Goal: Information Seeking & Learning: Learn about a topic

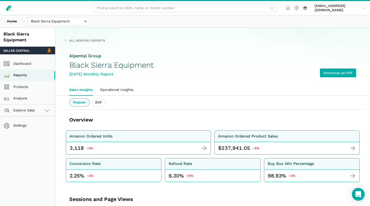
scroll to position [202, 0]
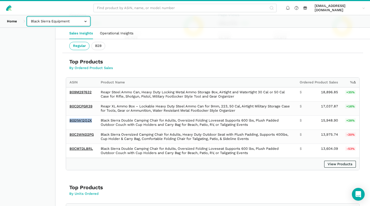
click at [84, 21] on input "text" at bounding box center [58, 21] width 62 height 9
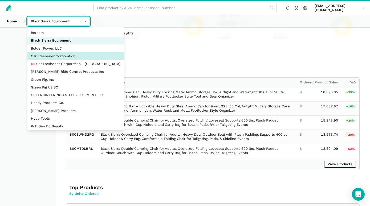
select select "JyuZ269ZTF8CRr8zaTYc2JhH"
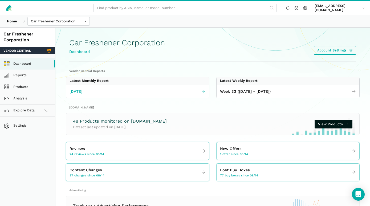
click at [82, 92] on span "July 2025" at bounding box center [76, 92] width 13 height 6
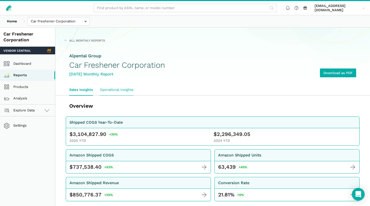
click at [121, 92] on link "Operational Insights" at bounding box center [117, 89] width 41 height 11
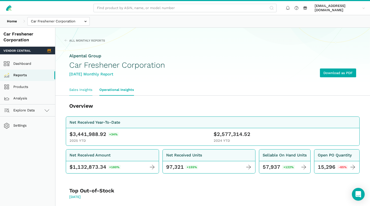
click at [84, 92] on link "Sales Insights" at bounding box center [81, 89] width 30 height 11
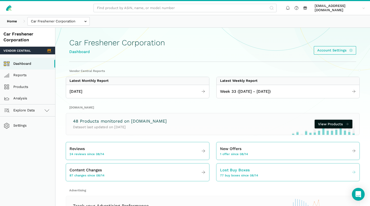
click at [234, 176] on span "77 buy boxes since 08/14" at bounding box center [239, 175] width 38 height 4
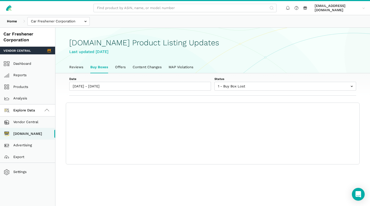
scroll to position [2, 0]
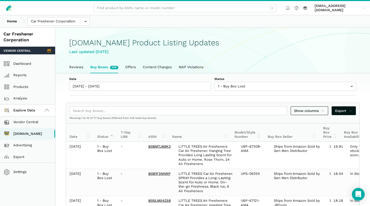
click at [82, 52] on div "Last updated August 20, 2025" at bounding box center [212, 52] width 287 height 6
click at [19, 75] on link "Reports" at bounding box center [27, 76] width 55 height 12
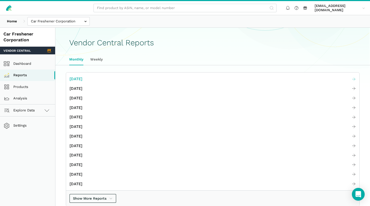
click at [81, 79] on span "[DATE]" at bounding box center [76, 79] width 13 height 6
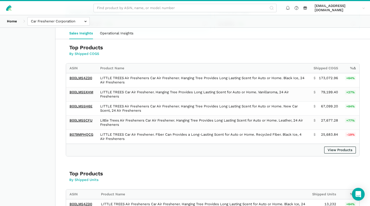
scroll to position [173, 0]
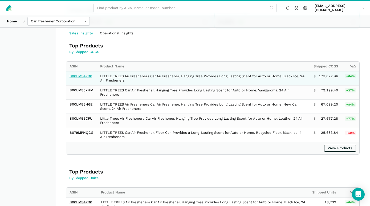
click at [88, 76] on link "B00LM54ZD0" at bounding box center [81, 76] width 23 height 4
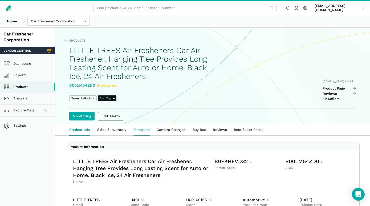
click at [142, 130] on link "Forecasts" at bounding box center [141, 129] width 23 height 11
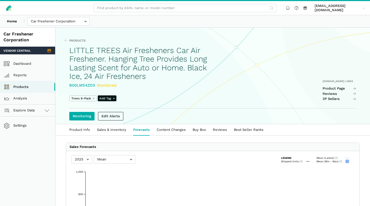
scroll to position [2, 0]
select select "25"
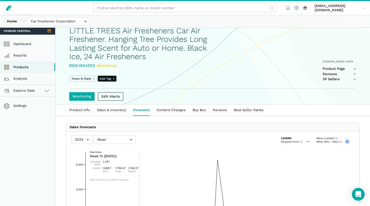
scroll to position [29, 0]
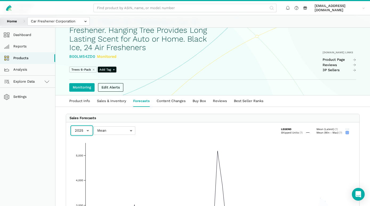
click at [89, 132] on input "text" at bounding box center [81, 130] width 21 height 9
click at [149, 130] on div "Legend Shipped Units (?) Mean (Latest) (?) Mean (Min - Max) (?)" at bounding box center [213, 130] width 273 height 7
click at [131, 133] on input "text" at bounding box center [115, 130] width 42 height 9
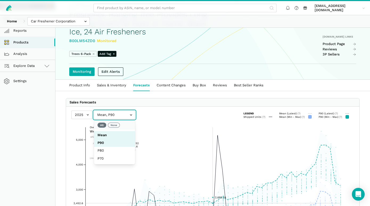
scroll to position [86, 0]
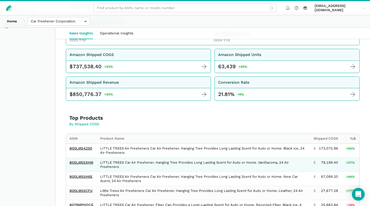
scroll to position [86, 0]
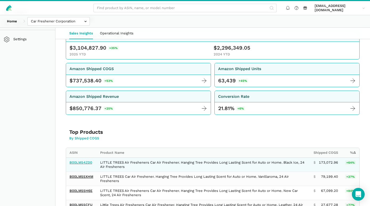
click at [86, 163] on link "B00LM54ZD0" at bounding box center [81, 163] width 23 height 4
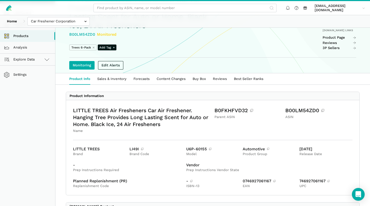
scroll to position [58, 0]
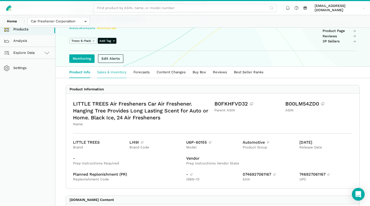
click at [118, 71] on link "Sales & Inventory" at bounding box center [112, 72] width 36 height 11
click at [139, 73] on link "Forecasts" at bounding box center [141, 72] width 23 height 11
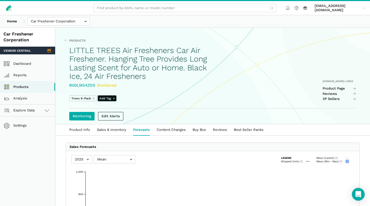
select select "25"
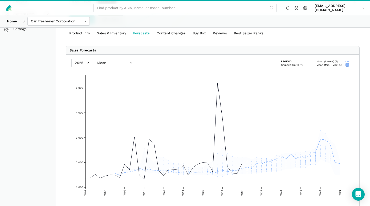
scroll to position [115, 0]
